Goal: Information Seeking & Learning: Learn about a topic

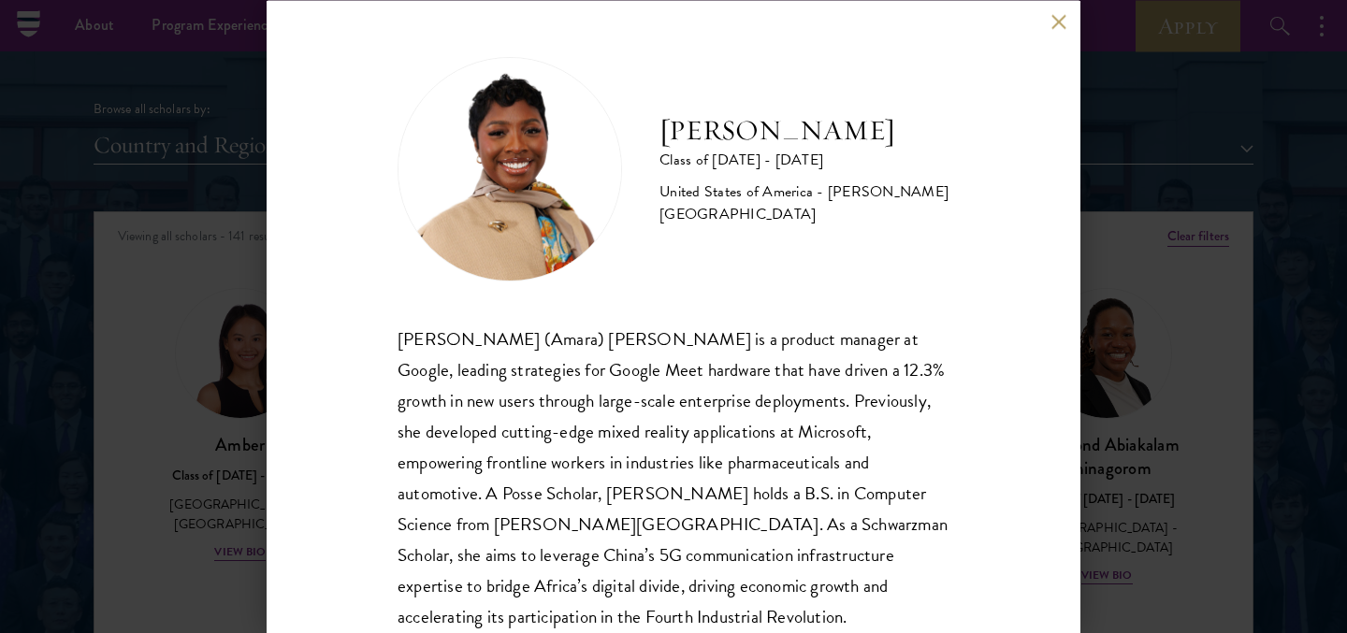
scroll to position [785, 0]
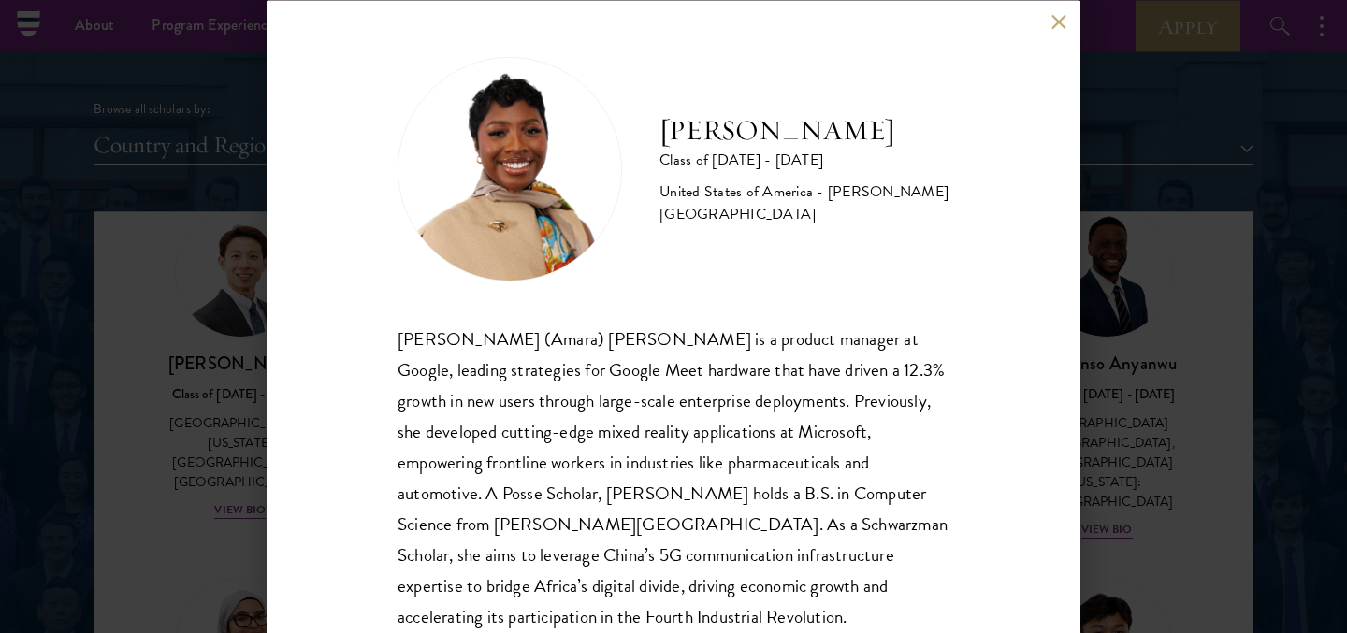
click at [1053, 22] on button at bounding box center [1059, 22] width 16 height 16
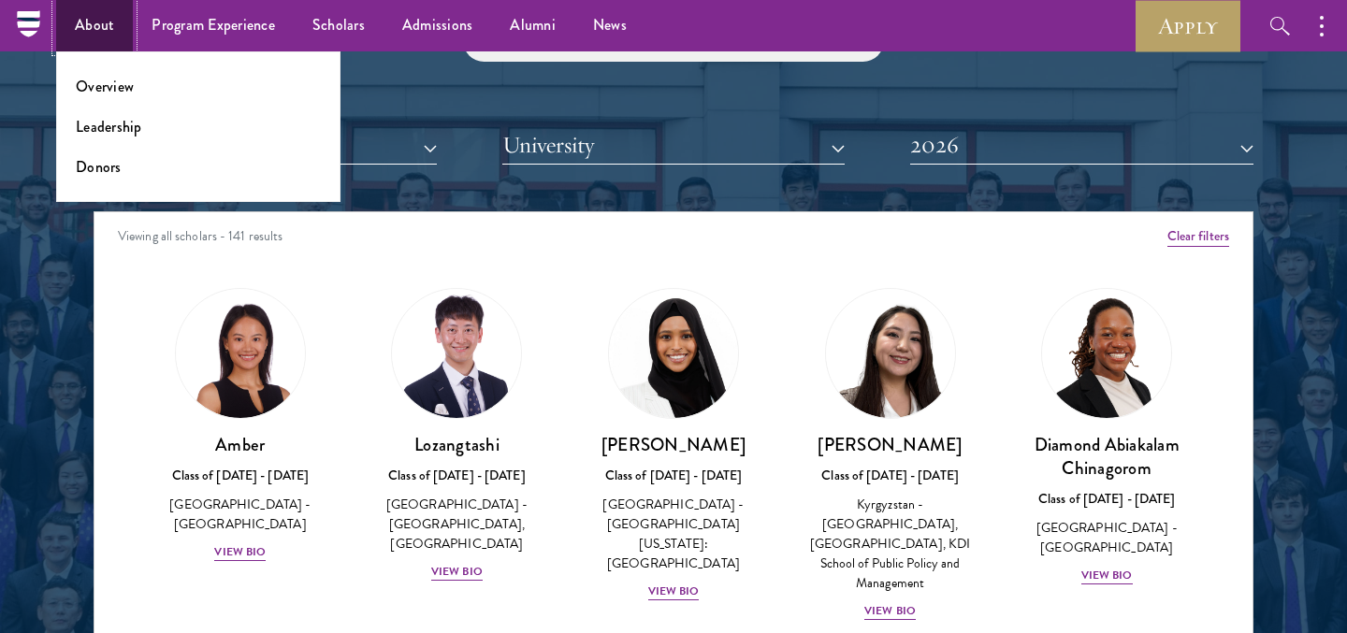
click at [86, 22] on link "About" at bounding box center [94, 25] width 77 height 51
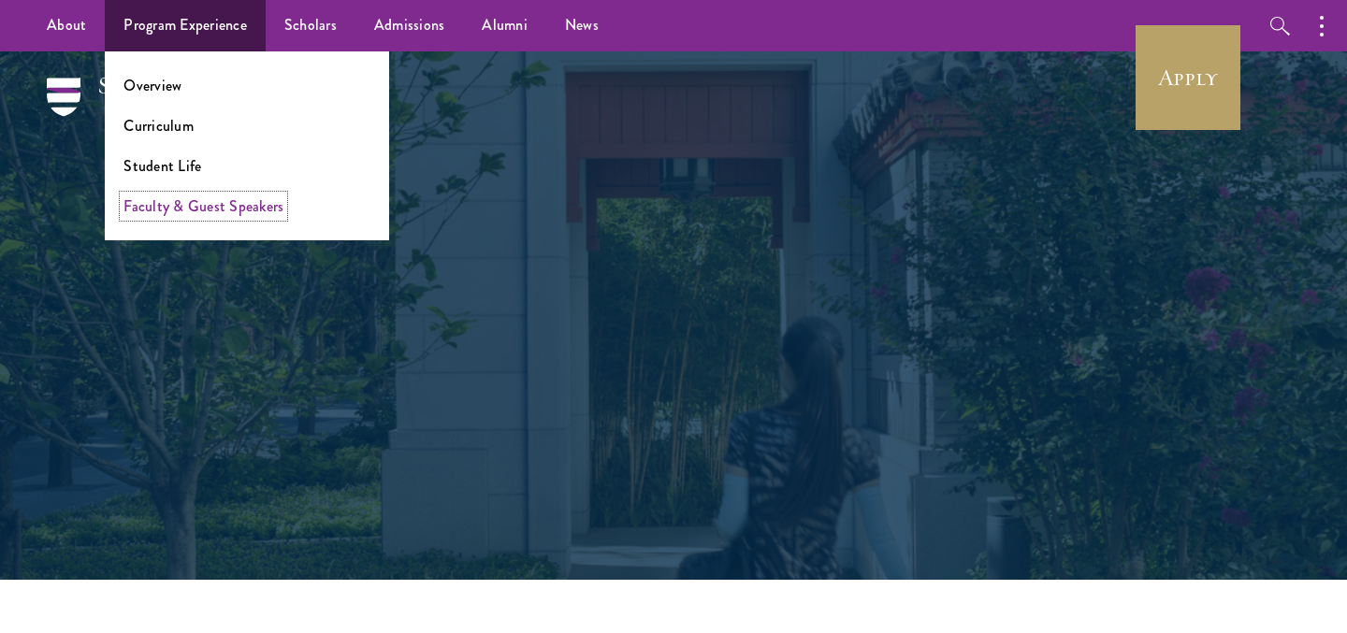
click at [155, 199] on link "Faculty & Guest Speakers" at bounding box center [203, 207] width 160 height 22
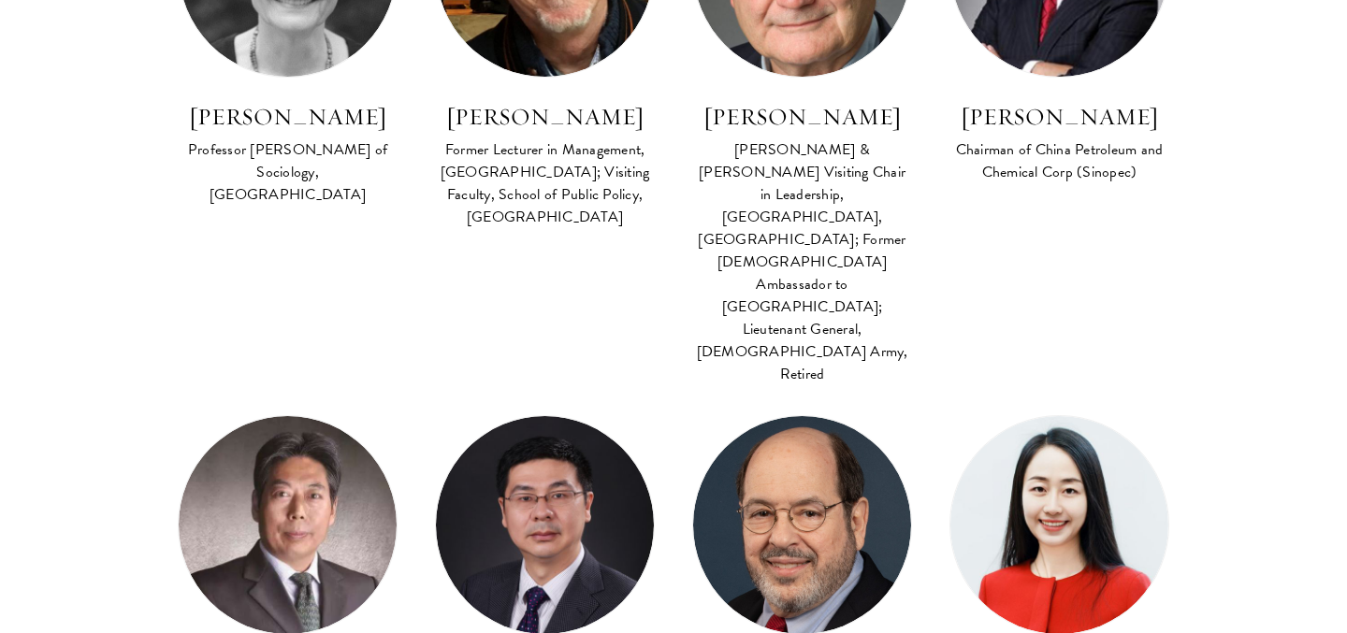
scroll to position [2033, 0]
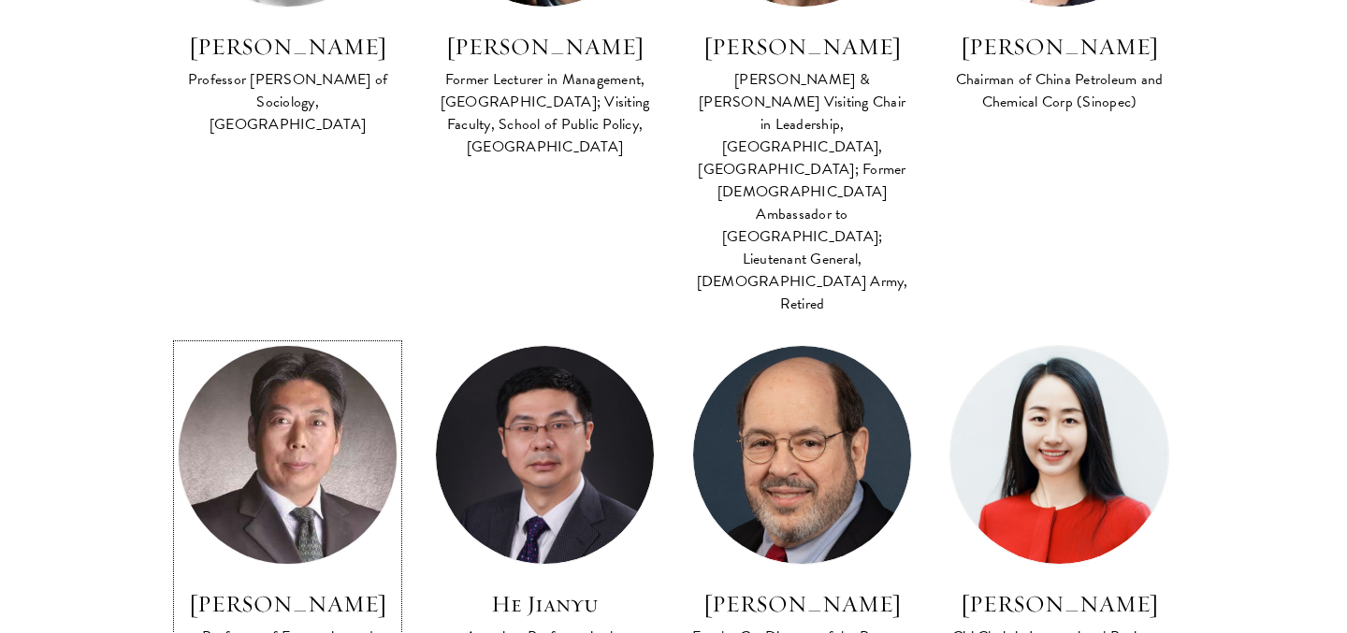
click at [266, 335] on img at bounding box center [286, 454] width 239 height 239
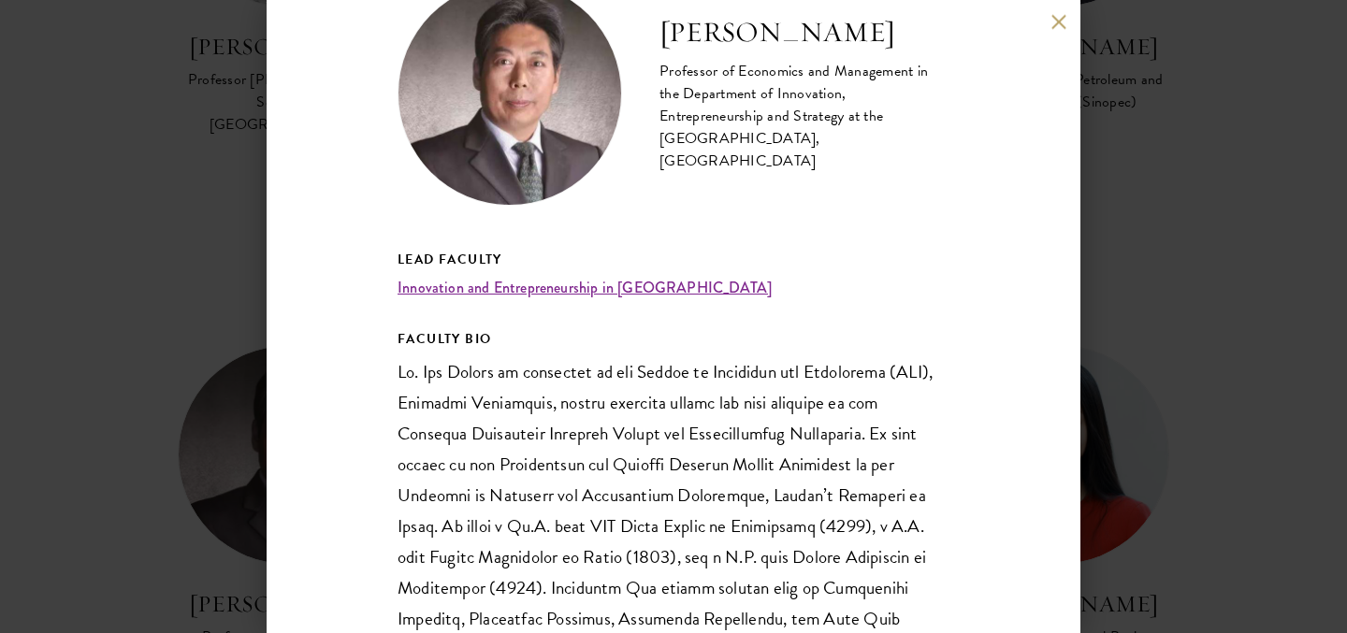
scroll to position [165, 0]
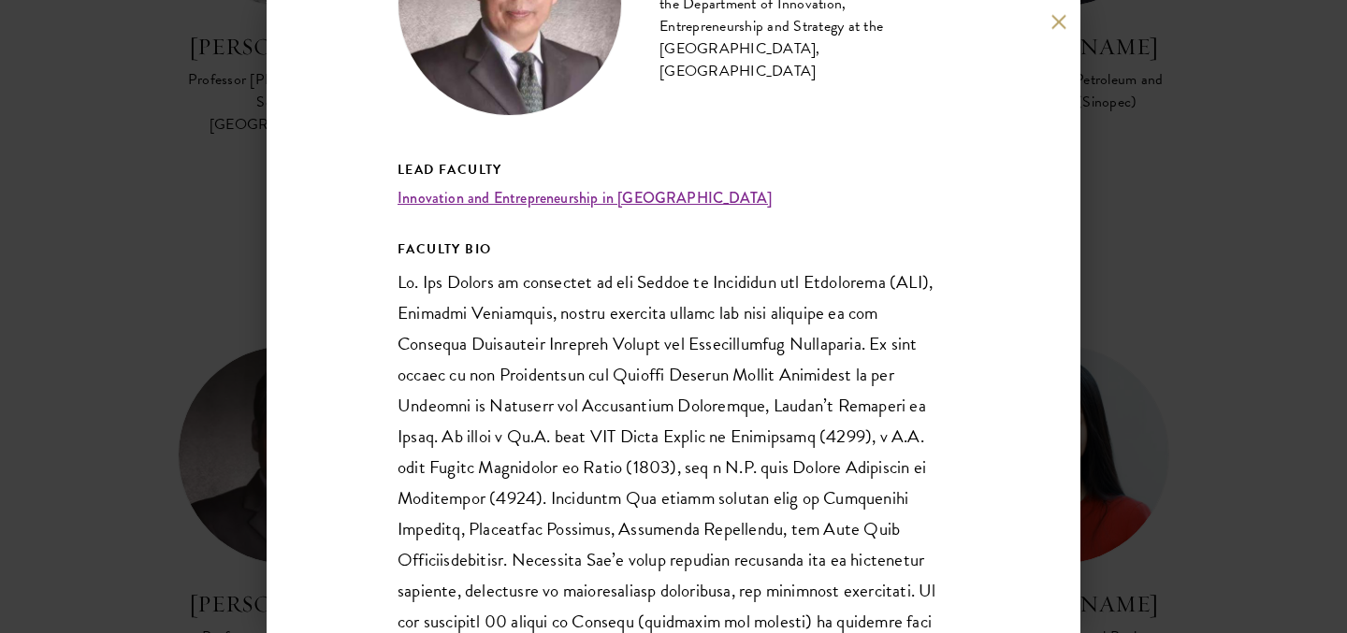
click at [1060, 21] on button at bounding box center [1059, 22] width 16 height 16
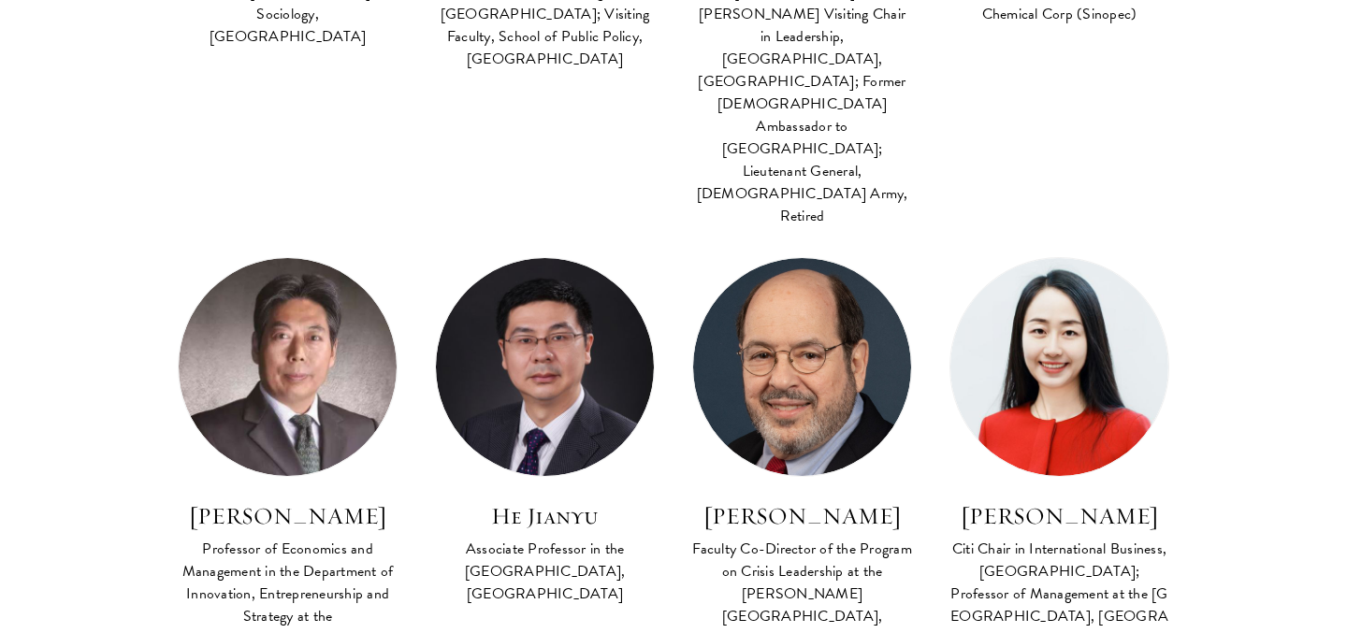
scroll to position [2188, 0]
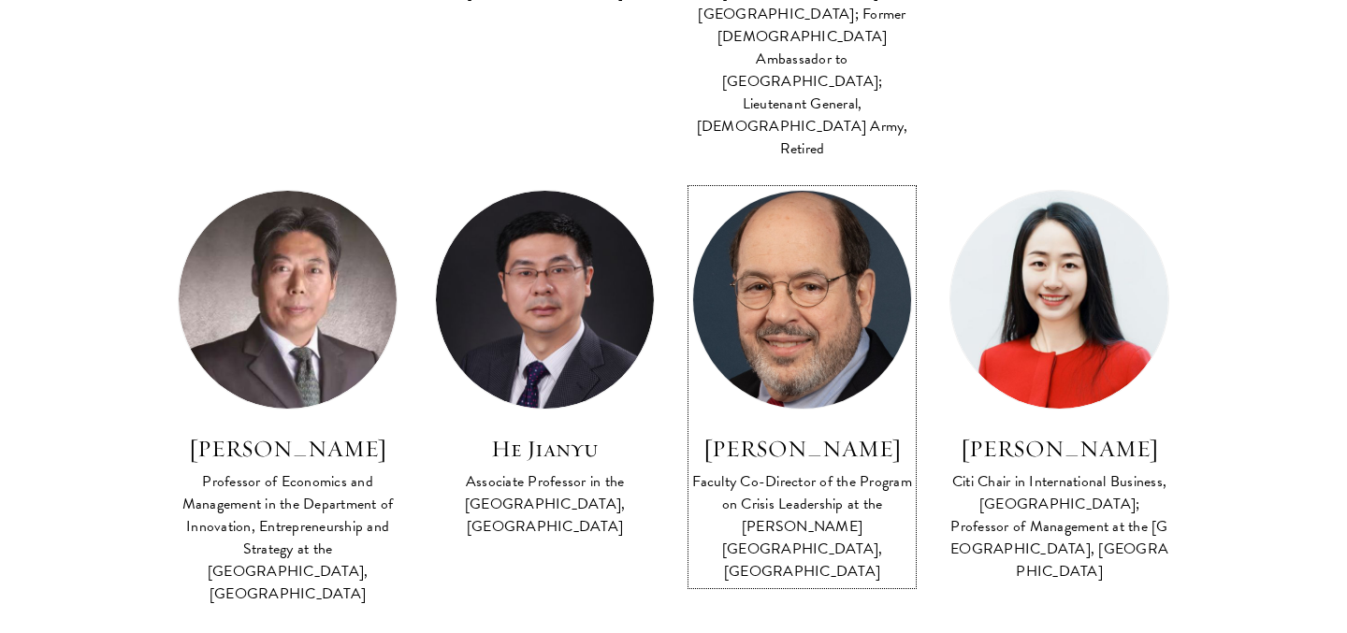
click at [839, 190] on link "Arnold M. Howitt Faculty Co-Director of the Program on Crisis Leadership at the…" at bounding box center [802, 387] width 220 height 395
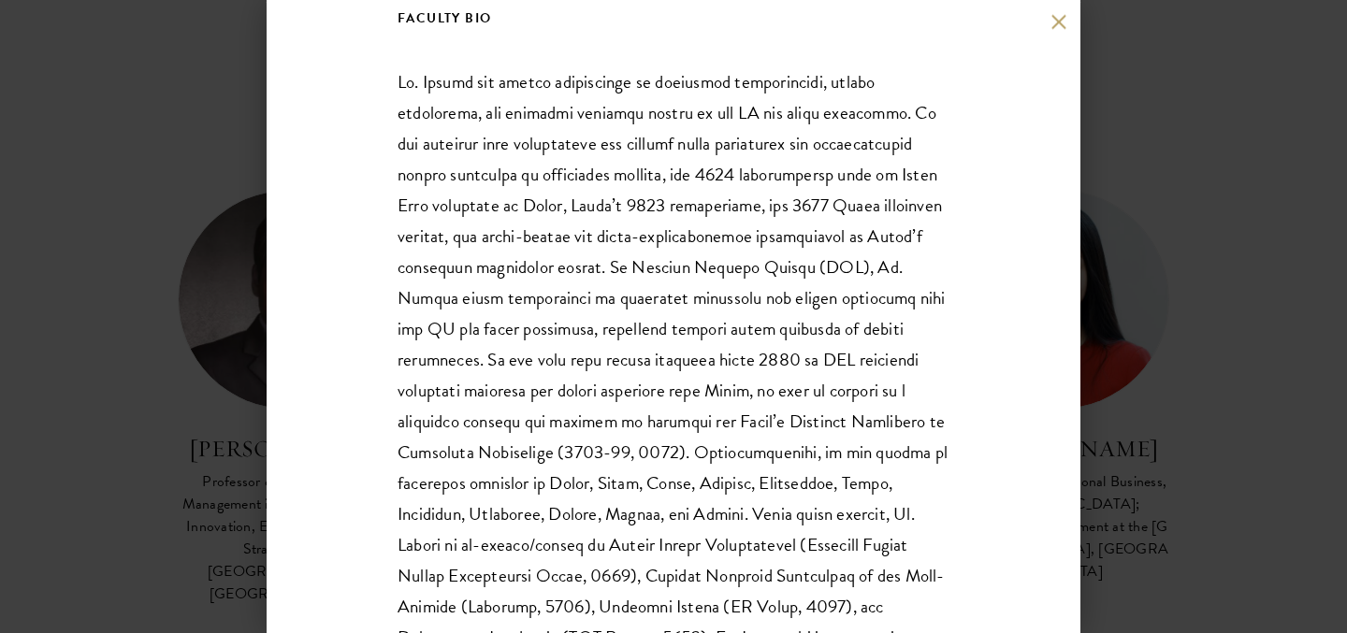
scroll to position [399, 0]
